Goal: Task Accomplishment & Management: Manage account settings

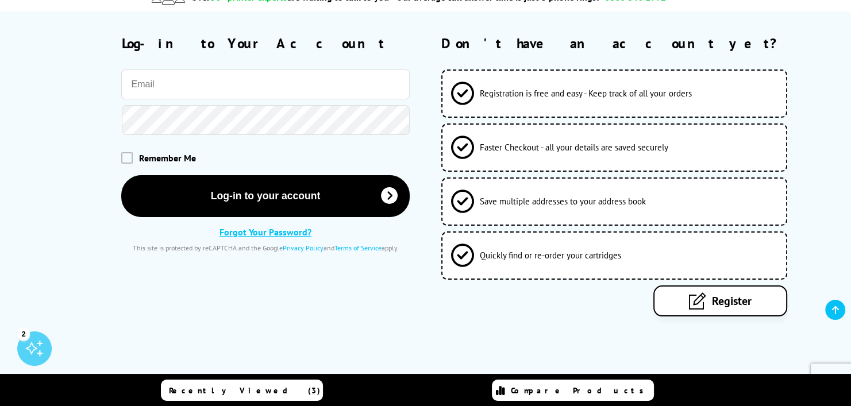
scroll to position [57, 0]
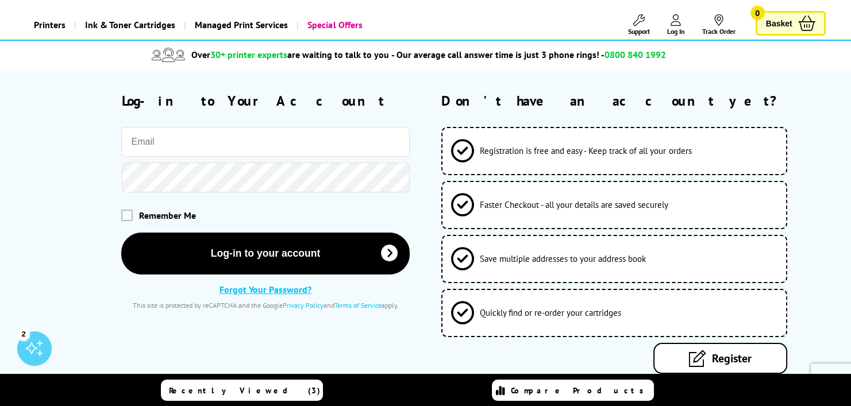
click at [253, 149] on input "email" at bounding box center [265, 142] width 288 height 30
type input "[EMAIL_ADDRESS][DOMAIN_NAME]"
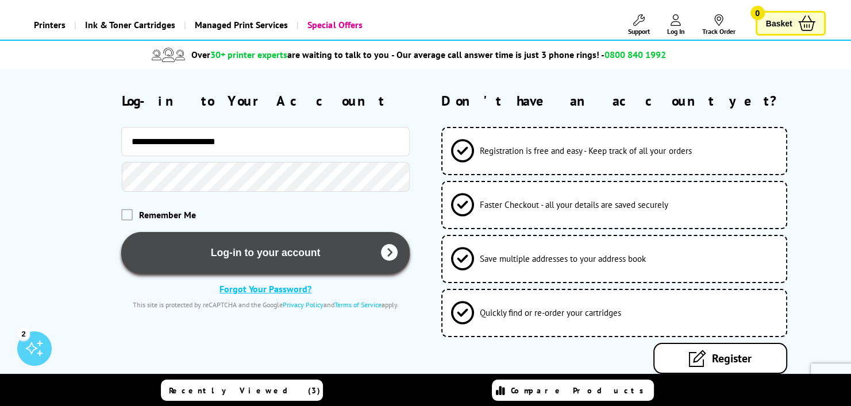
click at [209, 249] on button "Log-in to your account" at bounding box center [265, 253] width 288 height 42
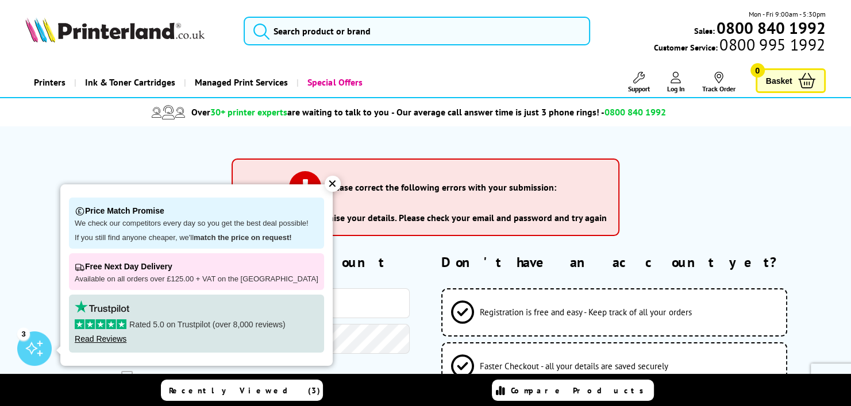
click at [325, 186] on div "✕" at bounding box center [333, 184] width 16 height 16
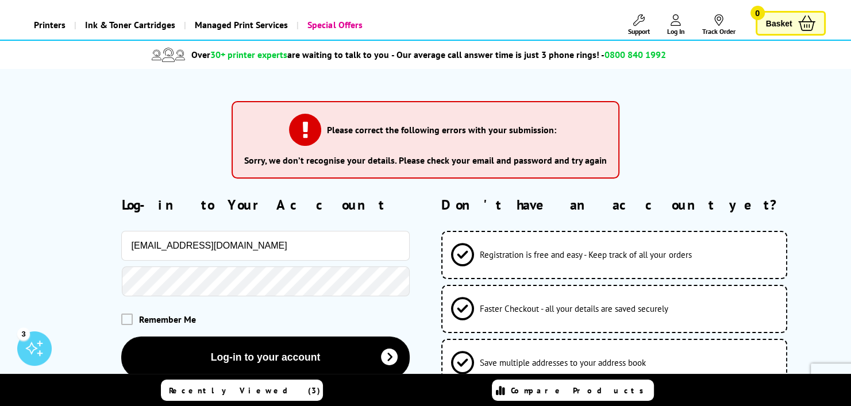
scroll to position [115, 0]
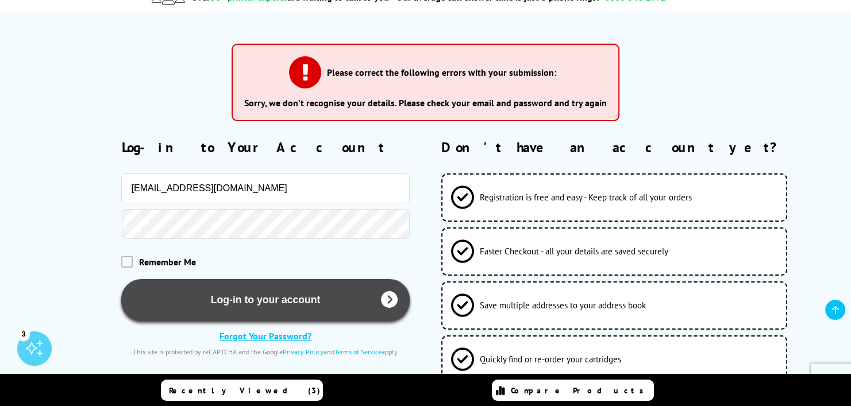
click at [225, 299] on button "Log-in to your account" at bounding box center [265, 300] width 288 height 42
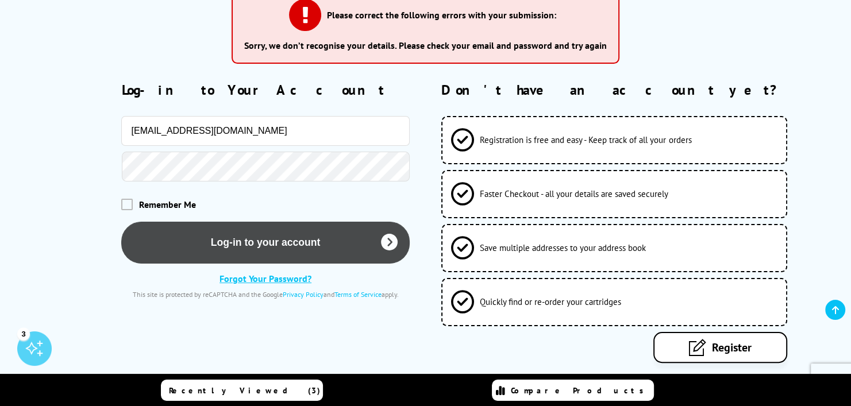
scroll to position [230, 0]
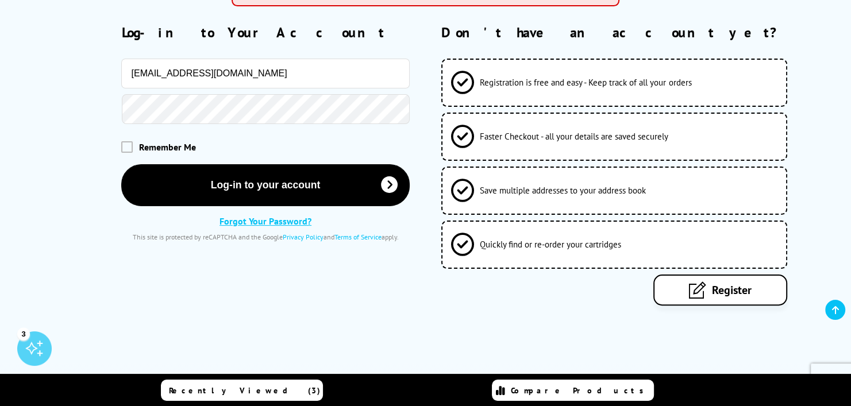
click at [268, 222] on link "Forgot Your Password?" at bounding box center [265, 220] width 92 height 11
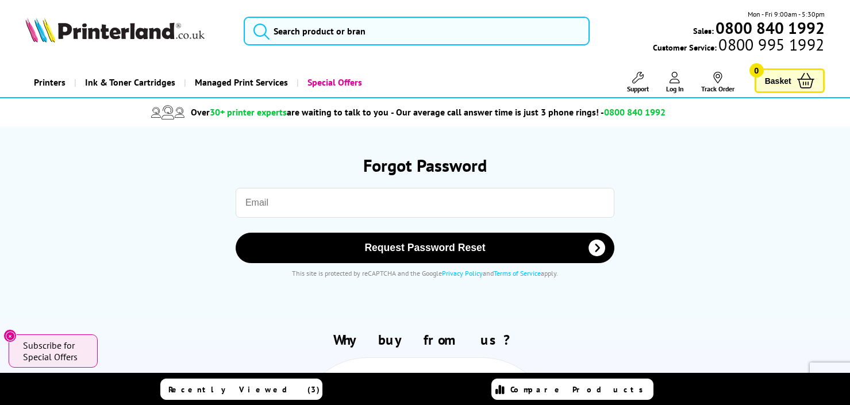
click at [340, 205] on input "email" at bounding box center [425, 203] width 379 height 30
type input "[EMAIL_ADDRESS][DOMAIN_NAME]"
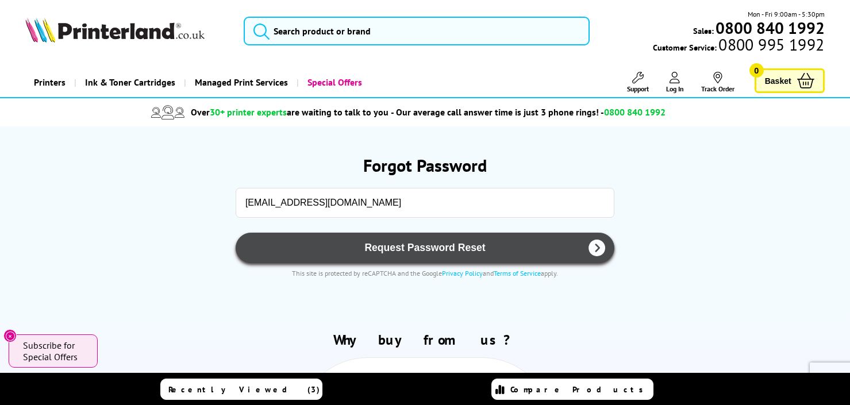
click at [350, 246] on span "Request Password Reset" at bounding box center [425, 248] width 349 height 12
